Goal: Task Accomplishment & Management: Complete application form

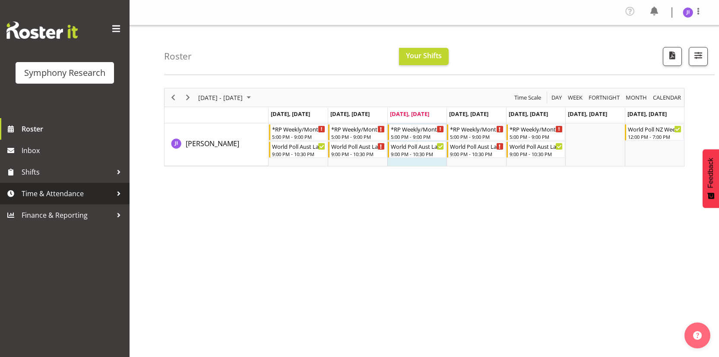
click at [80, 199] on span "Time & Attendance" at bounding box center [67, 193] width 91 height 13
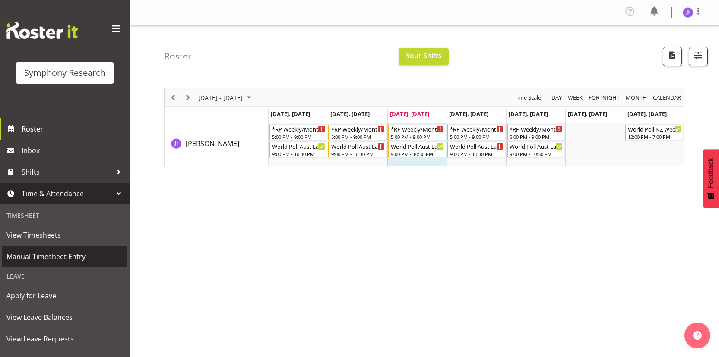
click at [57, 254] on span "Manual Timesheet Entry" at bounding box center [64, 256] width 117 height 13
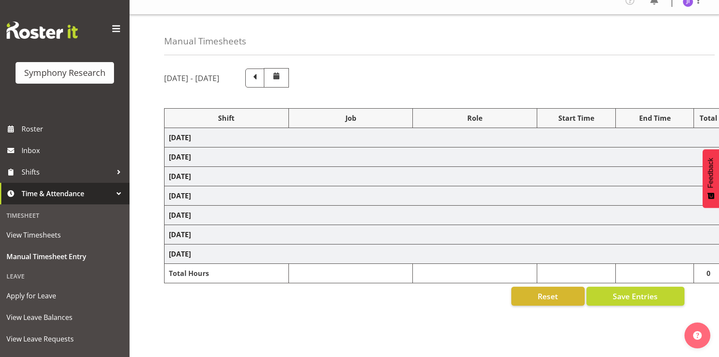
select select "48116"
select select "10585"
select select "48116"
select select "10499"
select select "48116"
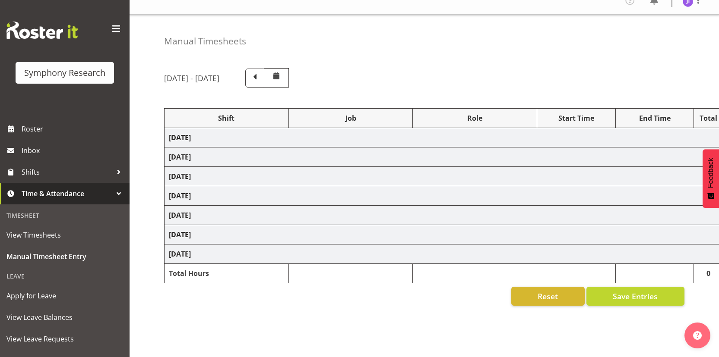
select select "10585"
select select "48116"
select select "10499"
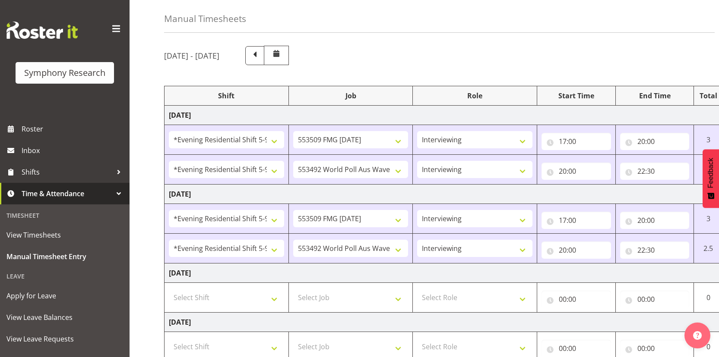
scroll to position [135, 0]
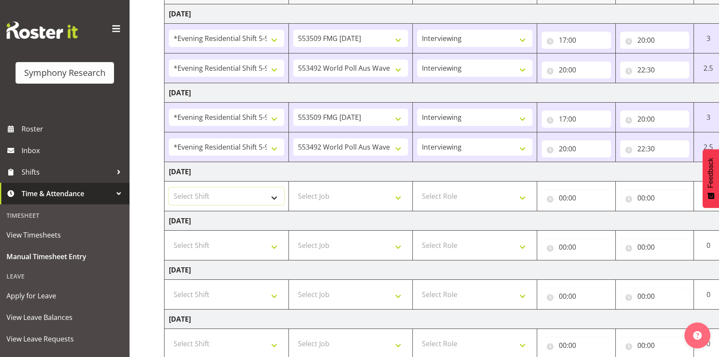
click at [236, 202] on select "Select Shift !!Weekend Residential (Roster IT Shift Label) *Business 9/10am ~ 4…" at bounding box center [226, 196] width 115 height 17
select select "48116"
click at [169, 188] on select "Select Shift !!Weekend Residential (Roster IT Shift Label) *Business 9/10am ~ 4…" at bounding box center [226, 196] width 115 height 17
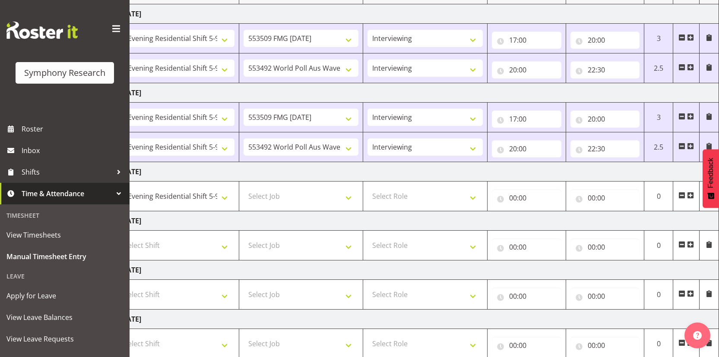
click at [690, 194] on span at bounding box center [690, 195] width 7 height 7
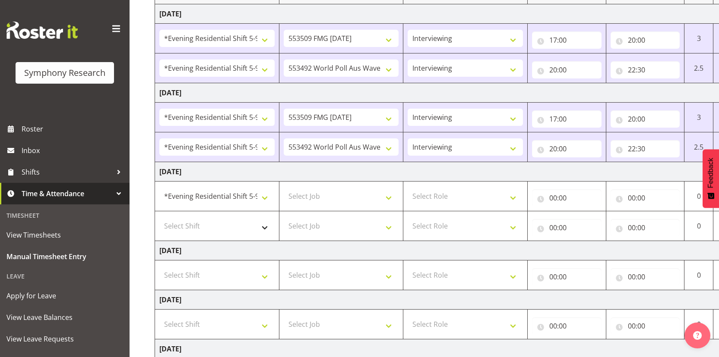
scroll to position [0, 0]
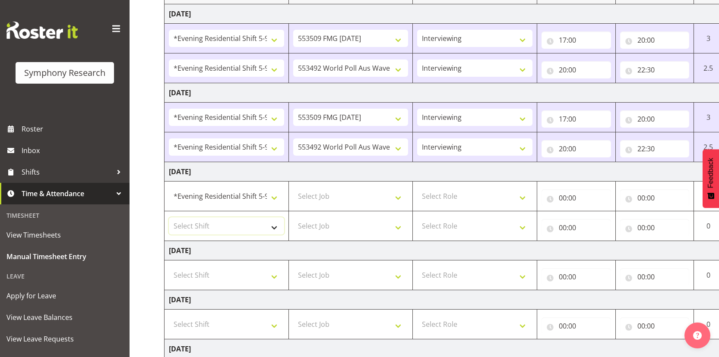
click at [240, 229] on select "Select Shift !!Weekend Residential (Roster IT Shift Label) *Business 9/10am ~ 4…" at bounding box center [226, 226] width 115 height 17
select select "48116"
click at [169, 218] on select "Select Shift !!Weekend Residential (Roster IT Shift Label) *Business 9/10am ~ 4…" at bounding box center [226, 226] width 115 height 17
click at [348, 196] on select "Select Job 550060 IF Admin 553492 World Poll Aus Wave 2 Main 2025 553493 World …" at bounding box center [350, 196] width 115 height 17
select select "10585"
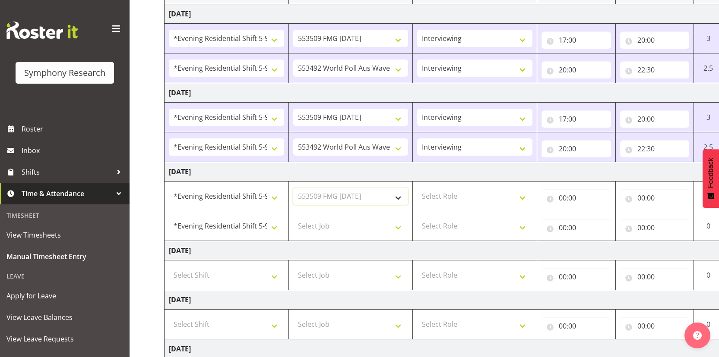
click at [293, 188] on select "Select Job 550060 IF Admin 553492 World Poll Aus Wave 2 Main 2025 553493 World …" at bounding box center [350, 196] width 115 height 17
click at [347, 228] on select "Select Job 550060 IF Admin 553492 World Poll Aus Wave 2 Main 2025 553493 World …" at bounding box center [350, 226] width 115 height 17
select select "10499"
click at [293, 218] on select "Select Job 550060 IF Admin 553492 World Poll Aus Wave 2 Main 2025 553493 World …" at bounding box center [350, 226] width 115 height 17
click at [464, 193] on select "Select Role Interviewing Briefing" at bounding box center [474, 196] width 115 height 17
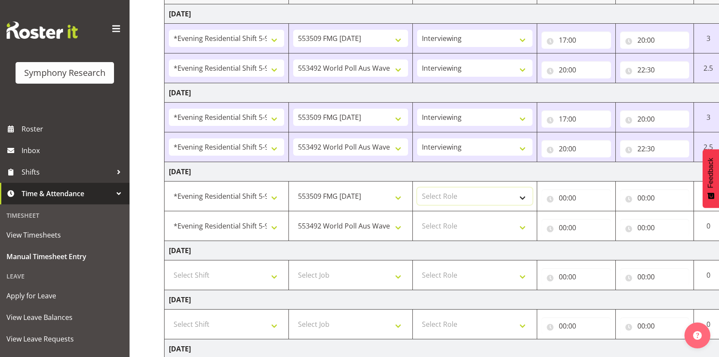
select select "47"
click at [417, 188] on select "Select Role Interviewing Briefing" at bounding box center [474, 196] width 115 height 17
click at [457, 224] on select "Select Role Interviewing Briefing" at bounding box center [474, 226] width 115 height 17
select select "47"
click at [417, 218] on select "Select Role Interviewing Briefing" at bounding box center [474, 226] width 115 height 17
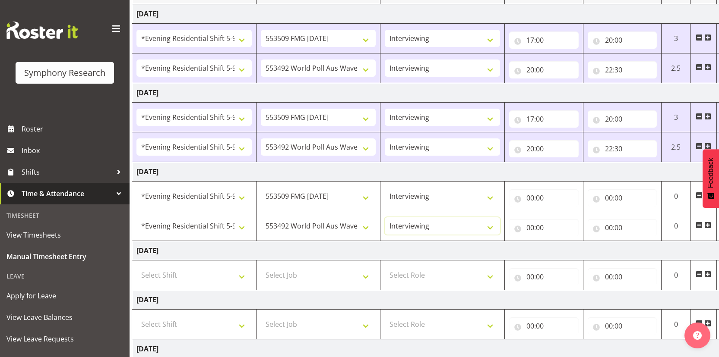
scroll to position [0, 50]
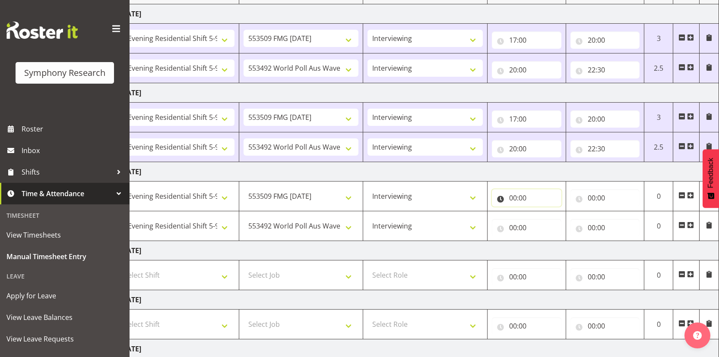
click at [511, 199] on input "00:00" at bounding box center [527, 198] width 70 height 17
click at [548, 228] on select "00 01 02 03 04 05 06 07 08 09 10 11 12 13 14 15 16 17 18 19 20 21 22 23" at bounding box center [550, 220] width 19 height 17
select select "17"
click at [541, 212] on select "00 01 02 03 04 05 06 07 08 09 10 11 12 13 14 15 16 17 18 19 20 21 22 23" at bounding box center [550, 220] width 19 height 17
type input "17:00"
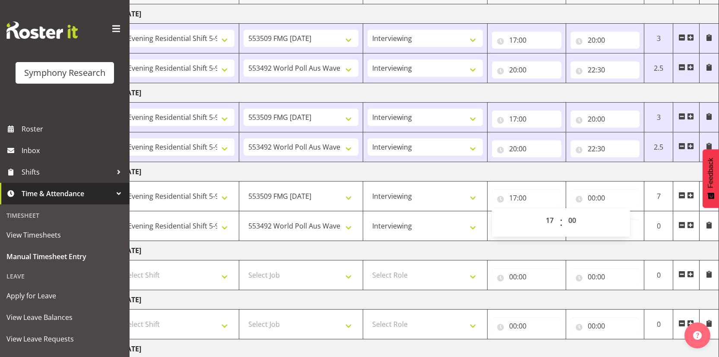
click at [521, 258] on td "[DATE]" at bounding box center [417, 250] width 604 height 19
click at [516, 229] on input "00:00" at bounding box center [527, 227] width 70 height 17
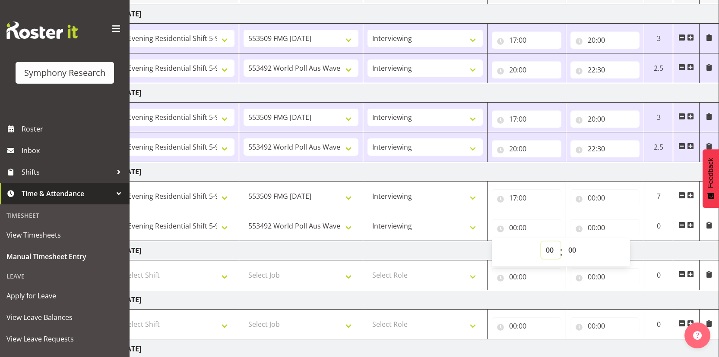
click at [552, 254] on select "00 01 02 03 04 05 06 07 08 09 10 11 12 13 14 15 16 17 18 19 20 21 22 23" at bounding box center [550, 250] width 19 height 17
select select "20"
click at [541, 242] on select "00 01 02 03 04 05 06 07 08 09 10 11 12 13 14 15 16 17 18 19 20 21 22 23" at bounding box center [550, 250] width 19 height 17
type input "20:00"
click at [589, 201] on input "00:00" at bounding box center [605, 198] width 70 height 17
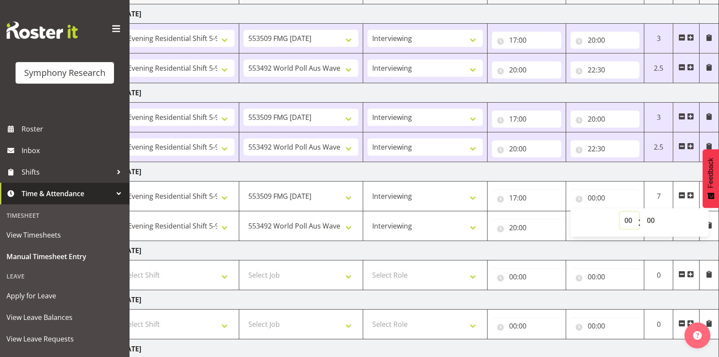
click at [624, 218] on select "00 01 02 03 04 05 06 07 08 09 10 11 12 13 14 15 16 17 18 19 20 21 22 23" at bounding box center [629, 220] width 19 height 17
select select "20"
click at [620, 212] on select "00 01 02 03 04 05 06 07 08 09 10 11 12 13 14 15 16 17 18 19 20 21 22 23" at bounding box center [629, 220] width 19 height 17
type input "20:00"
click at [564, 246] on td "[DATE]" at bounding box center [417, 250] width 604 height 19
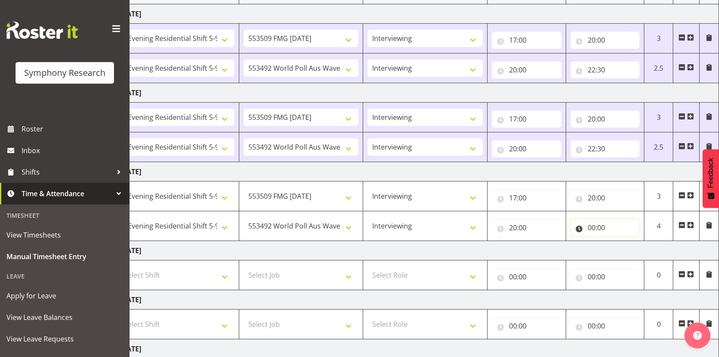
click at [588, 228] on input "00:00" at bounding box center [605, 227] width 70 height 17
click at [626, 247] on select "00 01 02 03 04 05 06 07 08 09 10 11 12 13 14 15 16 17 18 19 20 21 22 23" at bounding box center [629, 250] width 19 height 17
select select "22"
click at [620, 242] on select "00 01 02 03 04 05 06 07 08 09 10 11 12 13 14 15 16 17 18 19 20 21 22 23" at bounding box center [629, 250] width 19 height 17
type input "22:00"
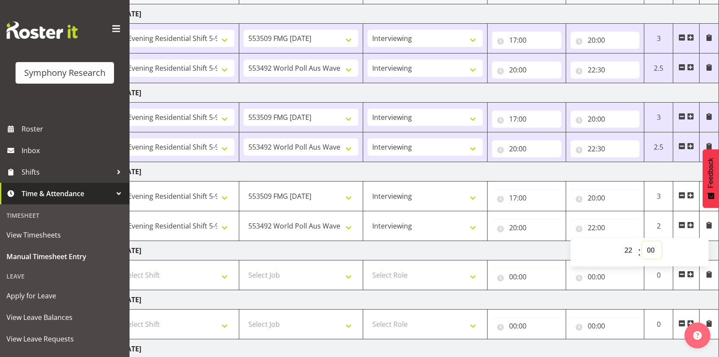
click at [651, 244] on select "00 01 02 03 04 05 06 07 08 09 10 11 12 13 14 15 16 17 18 19 20 21 22 23 24 25 2…" at bounding box center [651, 250] width 19 height 17
select select "30"
click at [642, 242] on select "00 01 02 03 04 05 06 07 08 09 10 11 12 13 14 15 16 17 18 19 20 21 22 23 24 25 2…" at bounding box center [651, 250] width 19 height 17
type input "22:30"
click at [533, 248] on td "[DATE]" at bounding box center [417, 250] width 604 height 19
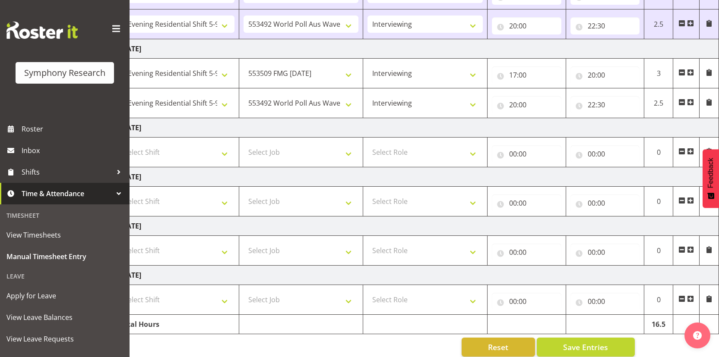
scroll to position [270, 0]
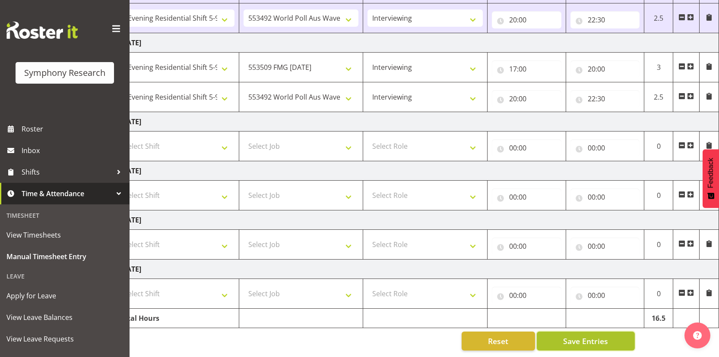
click at [573, 336] on span "Save Entries" at bounding box center [585, 341] width 45 height 11
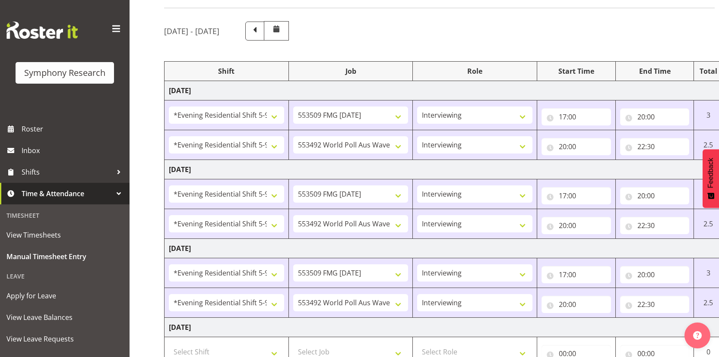
scroll to position [57, 0]
